Goal: Task Accomplishment & Management: Use online tool/utility

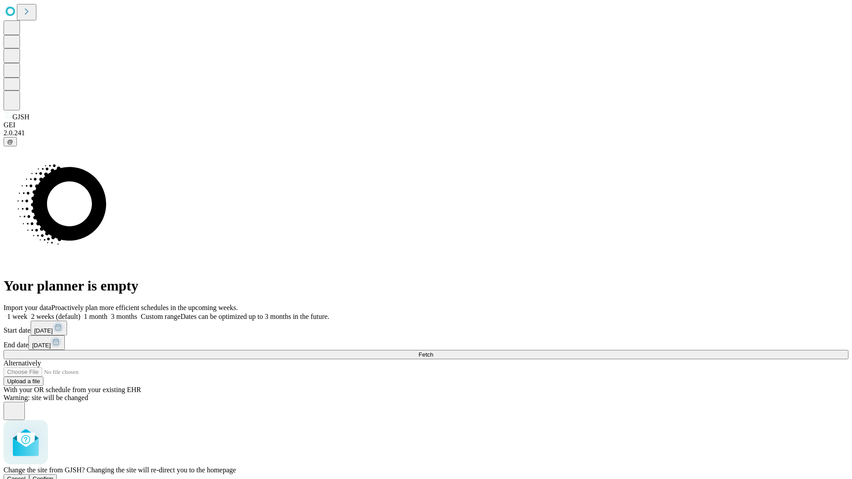
click at [54, 476] on span "Confirm" at bounding box center [43, 479] width 21 height 7
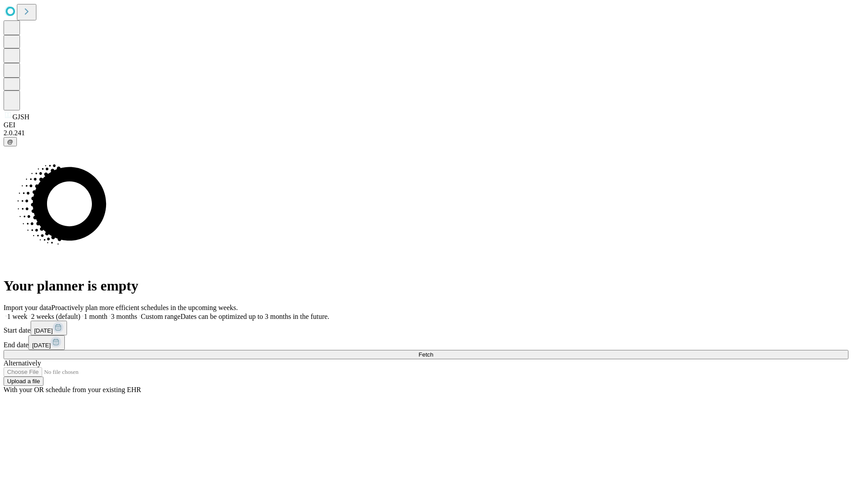
click at [80, 313] on label "2 weeks (default)" at bounding box center [54, 317] width 53 height 8
click at [433, 351] on span "Fetch" at bounding box center [425, 354] width 15 height 7
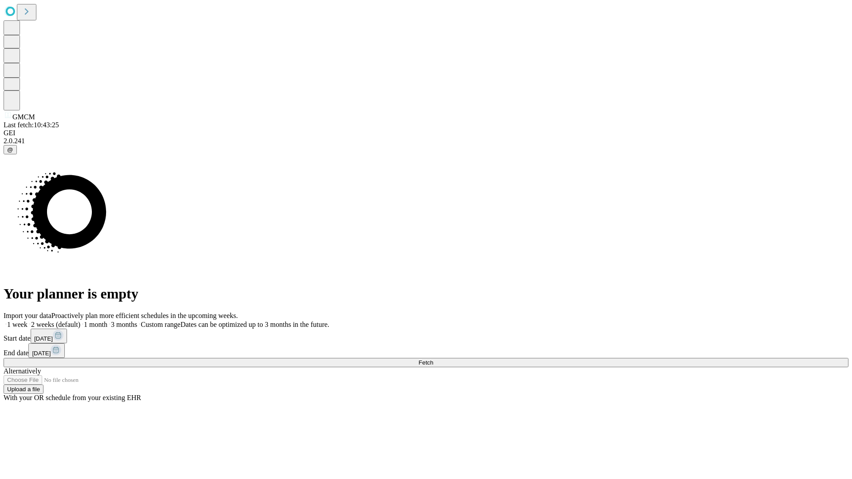
click at [433, 359] on span "Fetch" at bounding box center [425, 362] width 15 height 7
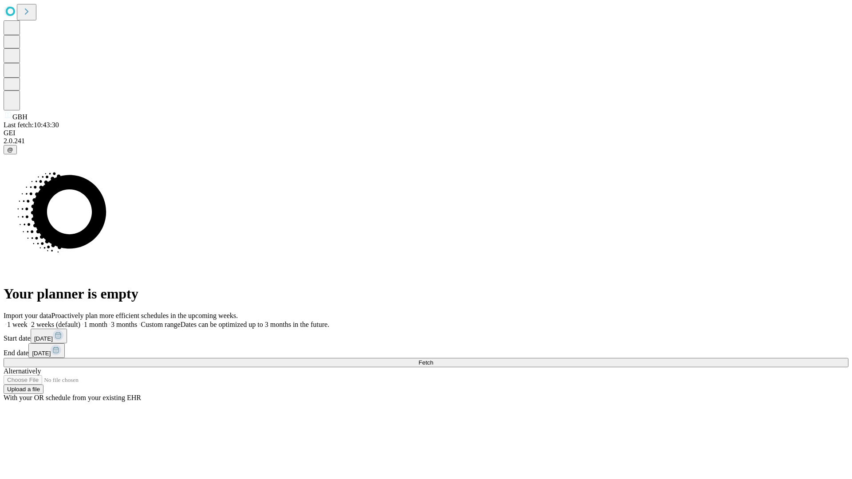
click at [80, 321] on label "2 weeks (default)" at bounding box center [54, 325] width 53 height 8
click at [433, 359] on span "Fetch" at bounding box center [425, 362] width 15 height 7
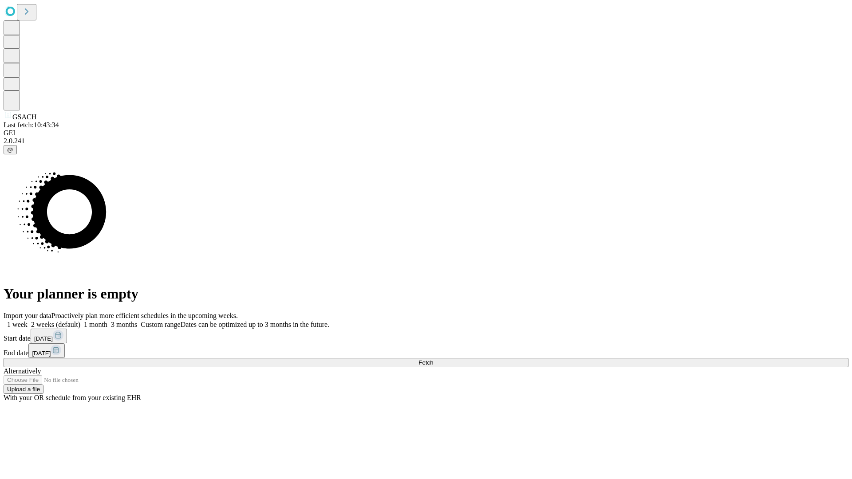
click at [80, 321] on label "2 weeks (default)" at bounding box center [54, 325] width 53 height 8
click at [433, 359] on span "Fetch" at bounding box center [425, 362] width 15 height 7
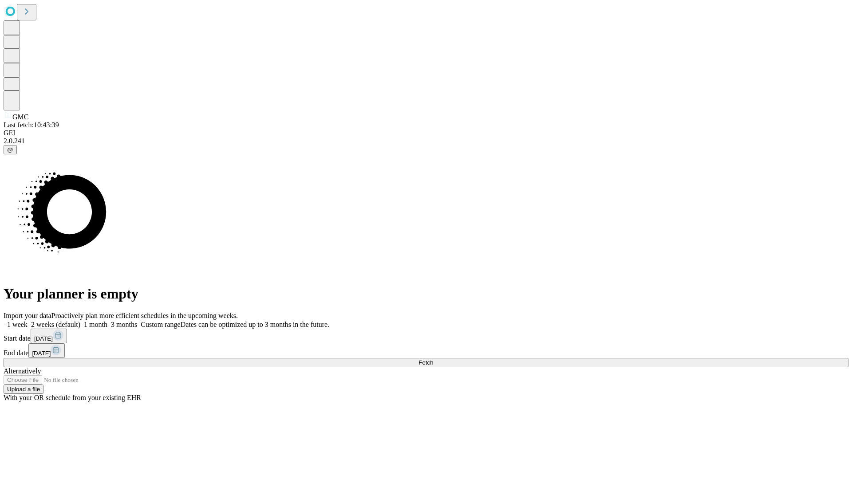
click at [80, 321] on label "2 weeks (default)" at bounding box center [54, 325] width 53 height 8
click at [433, 359] on span "Fetch" at bounding box center [425, 362] width 15 height 7
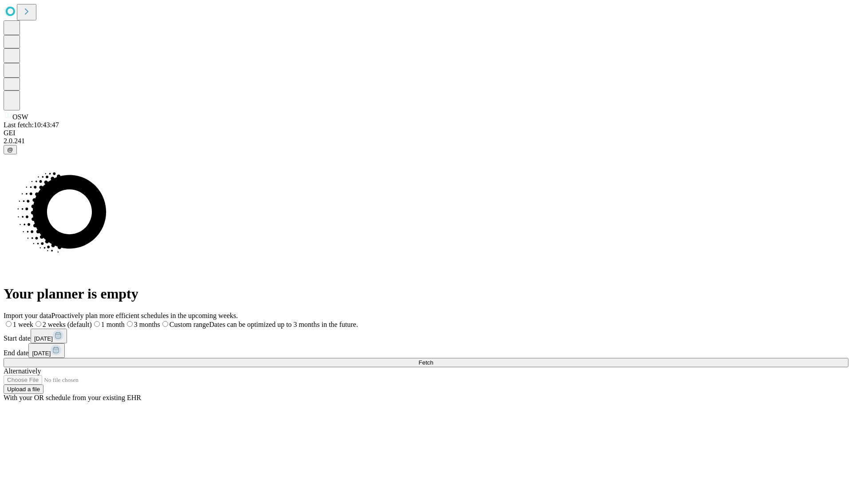
click at [92, 321] on label "2 weeks (default)" at bounding box center [62, 325] width 59 height 8
click at [433, 359] on span "Fetch" at bounding box center [425, 362] width 15 height 7
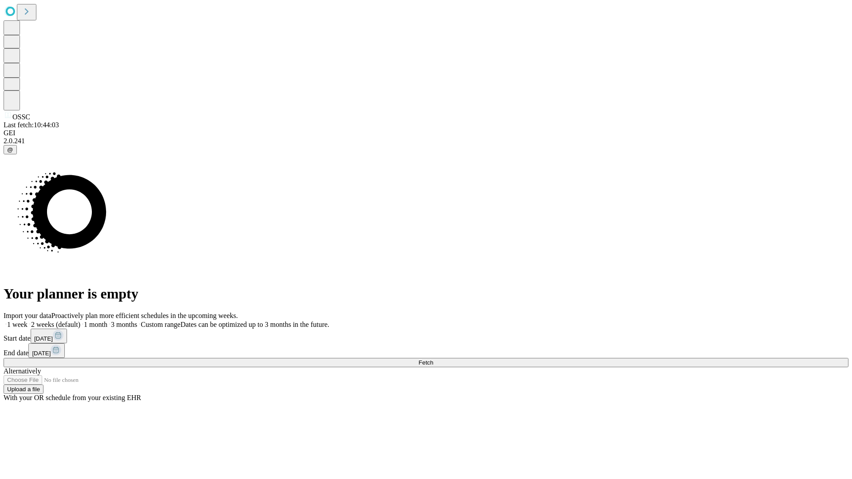
click at [80, 321] on label "2 weeks (default)" at bounding box center [54, 325] width 53 height 8
click at [433, 359] on span "Fetch" at bounding box center [425, 362] width 15 height 7
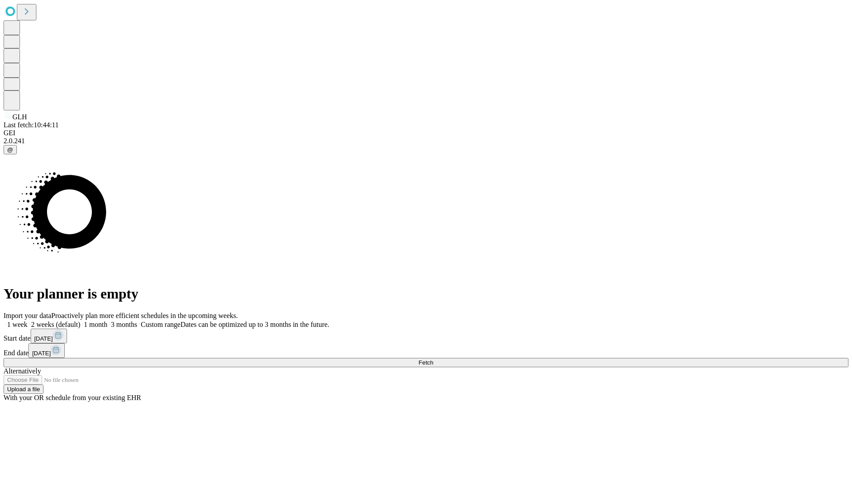
click at [80, 321] on label "2 weeks (default)" at bounding box center [54, 325] width 53 height 8
click at [433, 359] on span "Fetch" at bounding box center [425, 362] width 15 height 7
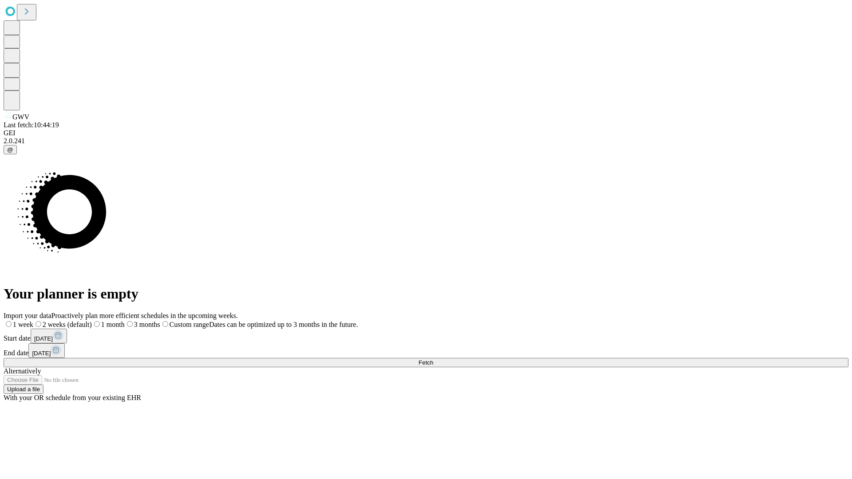
click at [92, 321] on label "2 weeks (default)" at bounding box center [62, 325] width 59 height 8
click at [433, 359] on span "Fetch" at bounding box center [425, 362] width 15 height 7
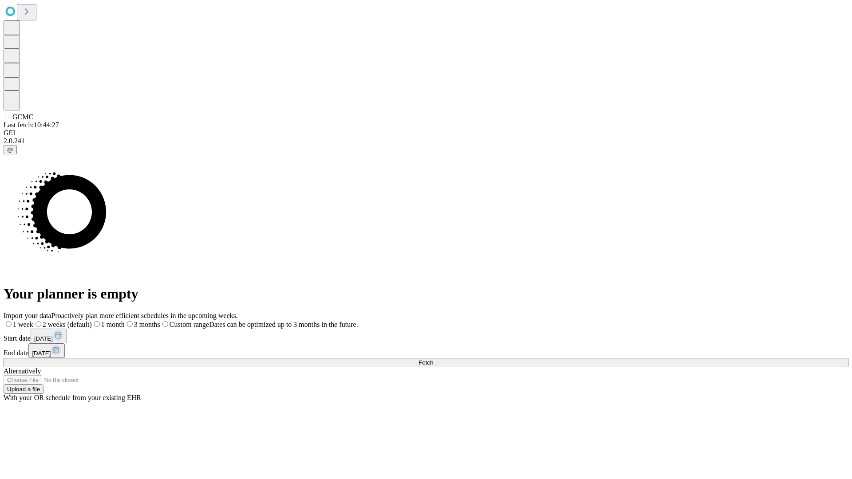
click at [92, 321] on label "2 weeks (default)" at bounding box center [62, 325] width 59 height 8
click at [433, 359] on span "Fetch" at bounding box center [425, 362] width 15 height 7
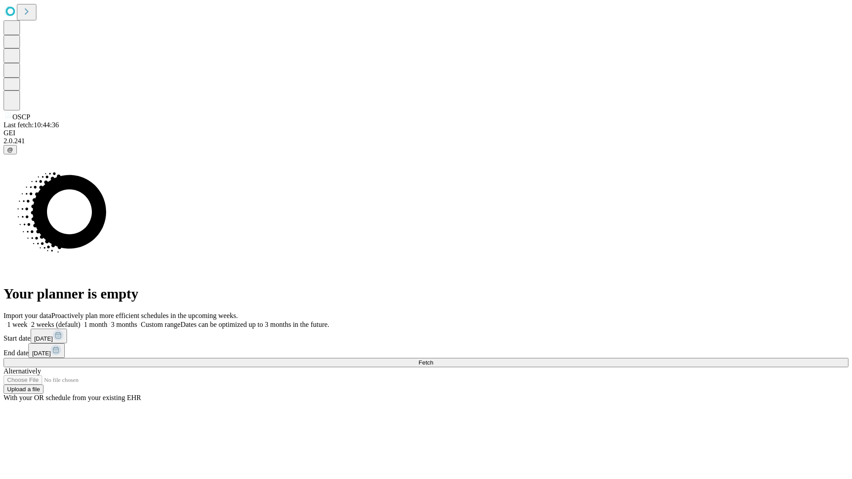
click at [80, 321] on label "2 weeks (default)" at bounding box center [54, 325] width 53 height 8
click at [433, 359] on span "Fetch" at bounding box center [425, 362] width 15 height 7
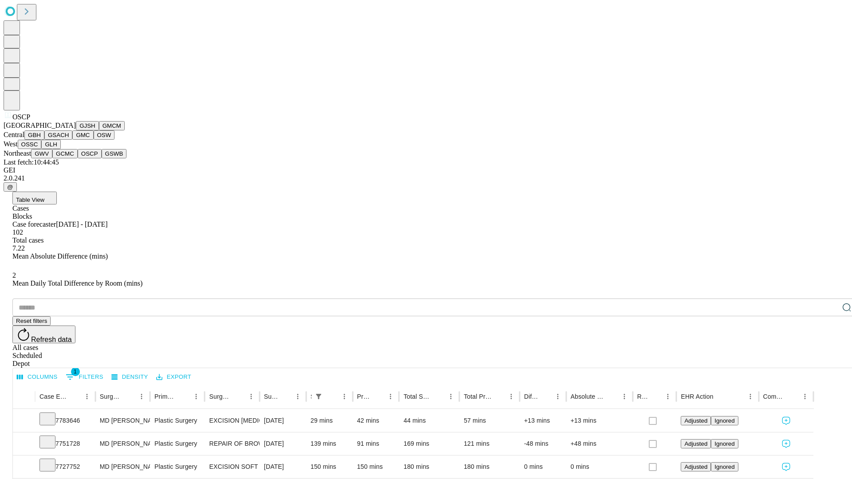
click at [102, 158] on button "GSWB" at bounding box center [114, 153] width 25 height 9
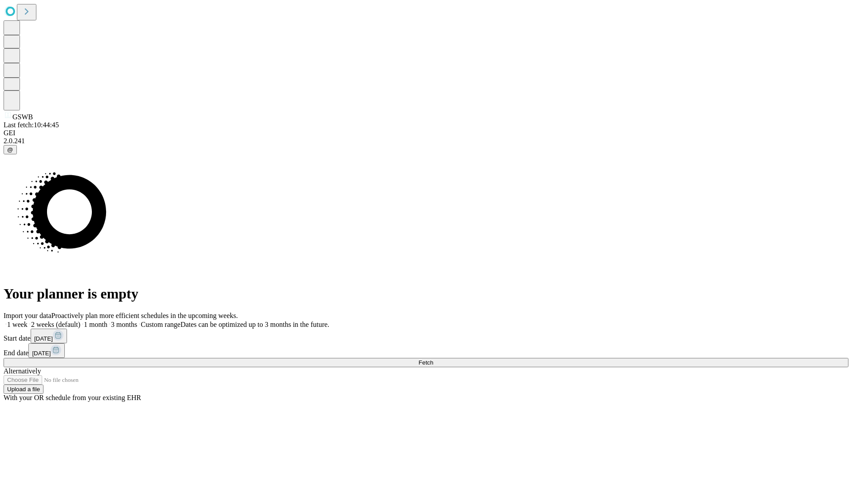
click at [80, 321] on label "2 weeks (default)" at bounding box center [54, 325] width 53 height 8
click at [433, 359] on span "Fetch" at bounding box center [425, 362] width 15 height 7
